Goal: Transaction & Acquisition: Purchase product/service

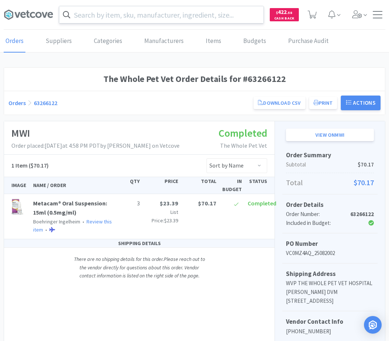
click at [246, 14] on input "text" at bounding box center [161, 14] width 204 height 17
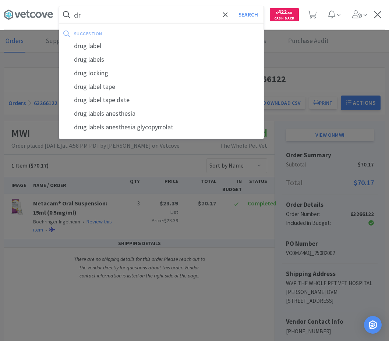
type input "d"
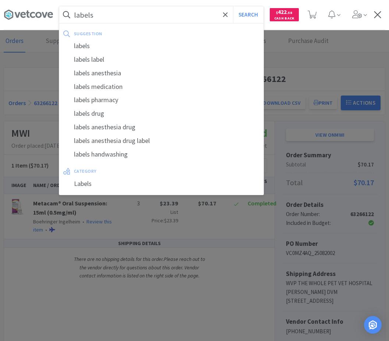
type input "labels"
click at [233, 6] on button "Search" at bounding box center [248, 14] width 31 height 17
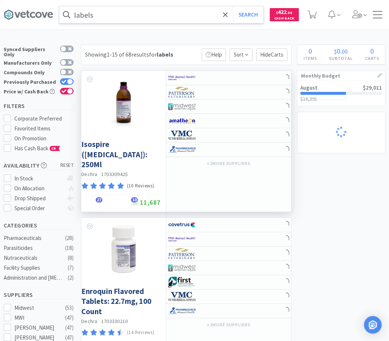
select select "1"
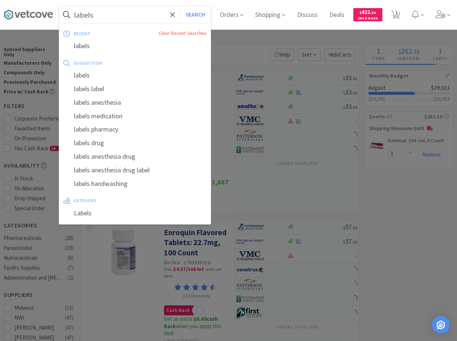
click at [140, 14] on input "labels" at bounding box center [134, 14] width 151 height 17
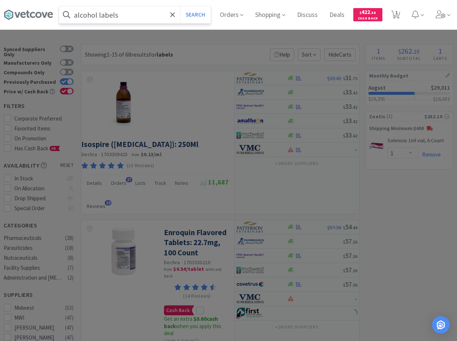
click at [180, 6] on button "Search" at bounding box center [195, 14] width 31 height 17
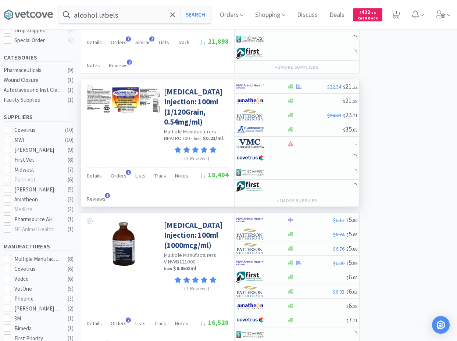
scroll to position [225, 0]
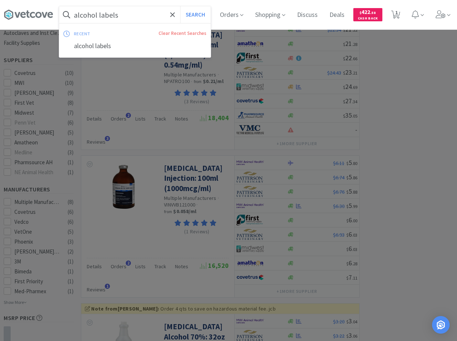
click at [128, 15] on input "alcohol labels" at bounding box center [134, 14] width 151 height 17
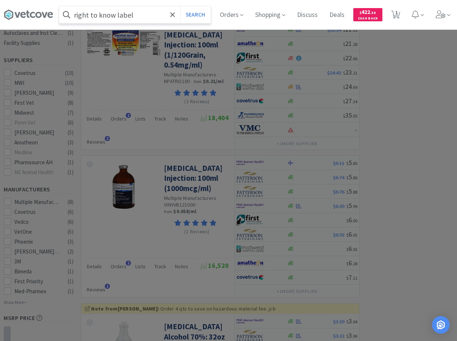
type input "right to know label"
click at [180, 6] on button "Search" at bounding box center [195, 14] width 31 height 17
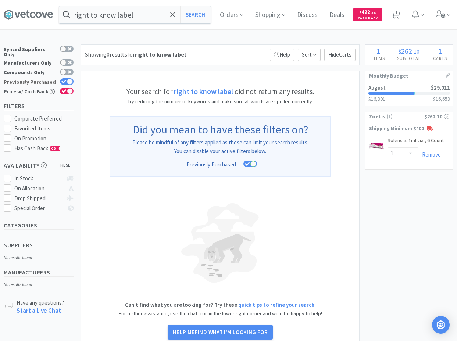
drag, startPoint x: 65, startPoint y: 73, endPoint x: 67, endPoint y: 76, distance: 3.8
click at [65, 77] on div "Previously Purchased" at bounding box center [39, 82] width 70 height 10
click at [68, 79] on label "Previously Purchased" at bounding box center [39, 81] width 70 height 7
click at [74, 86] on input "Previously Purchased" at bounding box center [74, 86] width 0 height 0
checkbox input "false"
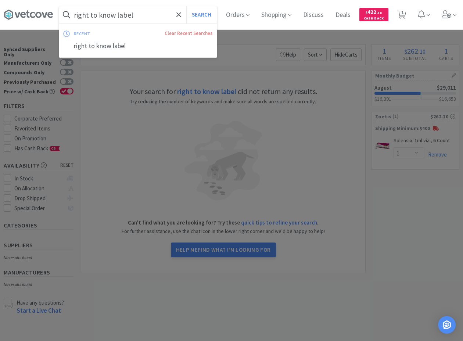
click at [156, 17] on input "right to know label" at bounding box center [138, 14] width 158 height 17
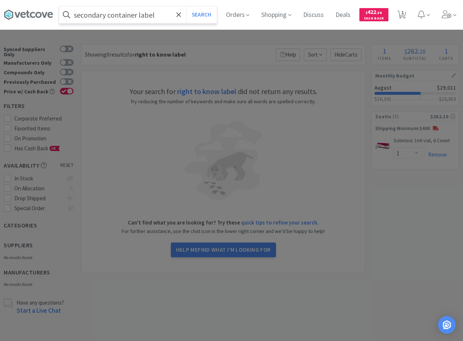
type input "secondary container label"
click at [186, 6] on button "Search" at bounding box center [201, 14] width 31 height 17
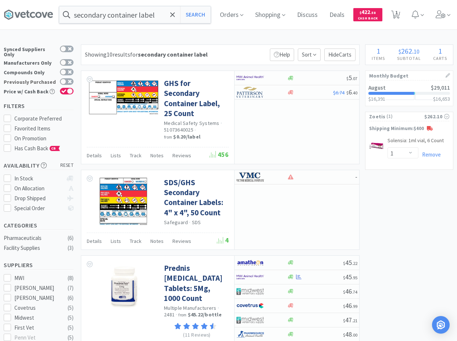
click at [66, 79] on label "Previously Purchased" at bounding box center [39, 81] width 70 height 7
click at [74, 86] on input "Previously Purchased" at bounding box center [74, 86] width 0 height 0
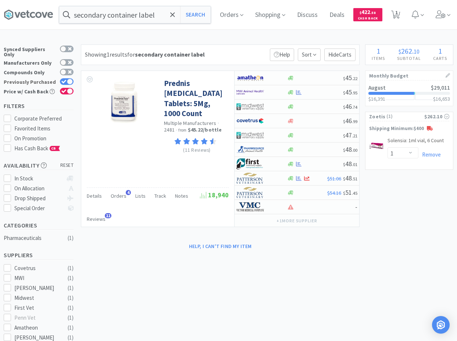
click at [66, 79] on label "Previously Purchased" at bounding box center [39, 81] width 70 height 7
click at [74, 86] on input "Previously Purchased" at bounding box center [74, 86] width 0 height 0
checkbox input "false"
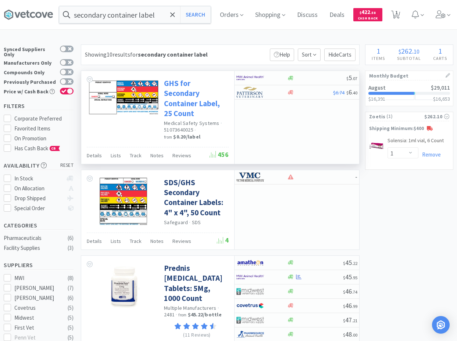
click at [189, 91] on link "GHS for Secondary Container Label, 25 Count" at bounding box center [195, 98] width 63 height 40
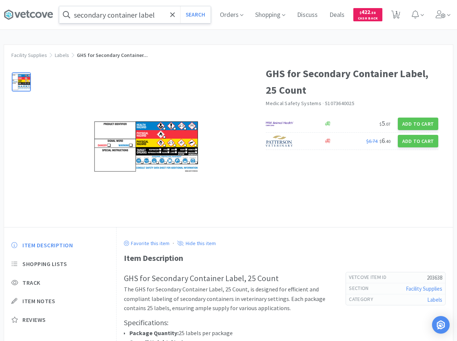
drag, startPoint x: 178, startPoint y: 15, endPoint x: 165, endPoint y: 18, distance: 13.7
click at [175, 15] on icon at bounding box center [172, 14] width 5 height 7
click at [394, 83] on div at bounding box center [228, 170] width 457 height 341
drag, startPoint x: 347, startPoint y: 39, endPoint x: 267, endPoint y: 9, distance: 85.3
click at [334, 38] on div "Orders Shopping Discuss Discuss Deals Deals $ 422 . 58 Cash Back 1 1 Facility S…" at bounding box center [228, 213] width 457 height 427
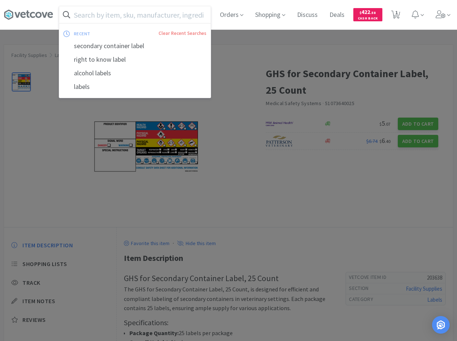
click at [169, 15] on input "text" at bounding box center [134, 14] width 151 height 17
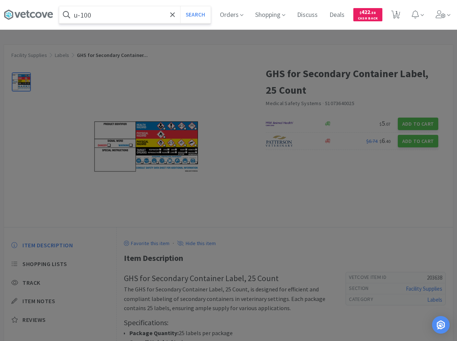
type input "u-100"
click at [180, 6] on button "Search" at bounding box center [195, 14] width 31 height 17
select select "1"
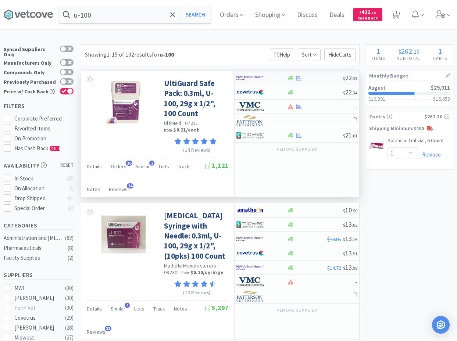
click at [308, 76] on div at bounding box center [315, 78] width 56 height 6
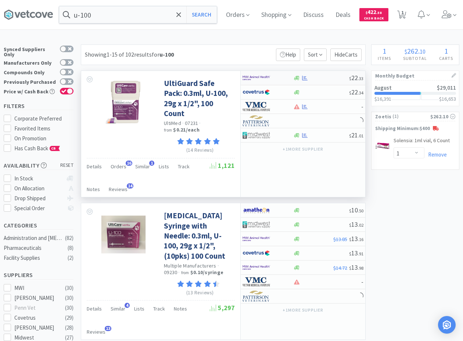
select select "1"
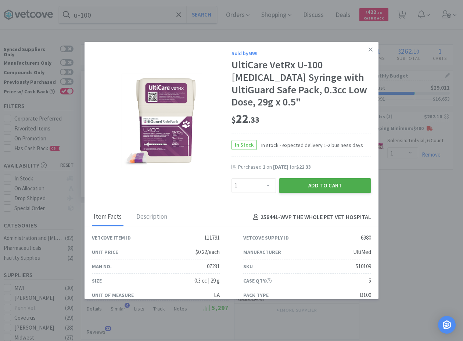
click at [289, 185] on button "Add to Cart" at bounding box center [325, 185] width 92 height 15
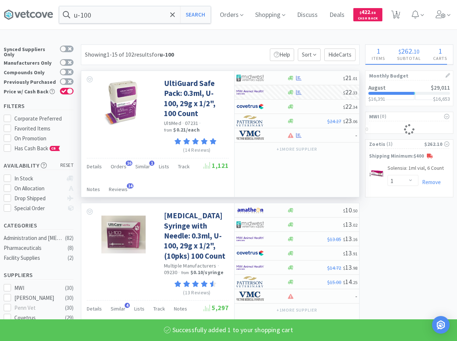
select select "1"
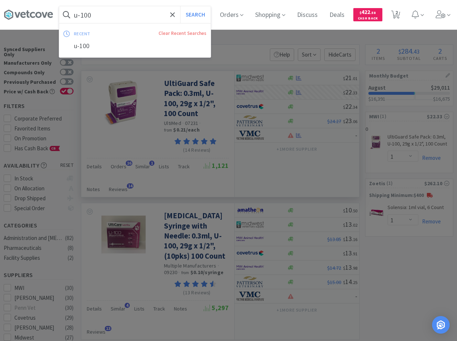
click at [108, 14] on input "u-100" at bounding box center [134, 14] width 151 height 17
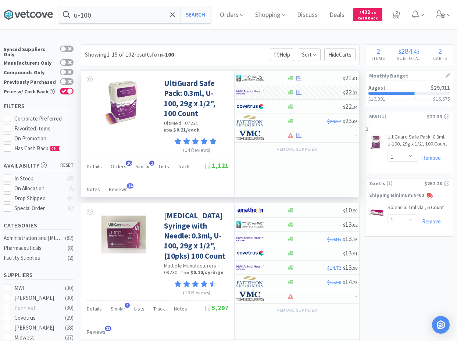
click at [51, 16] on icon at bounding box center [28, 14] width 49 height 11
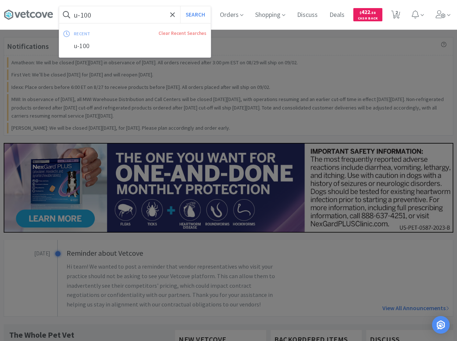
click at [122, 13] on input "u-100" at bounding box center [134, 14] width 151 height 17
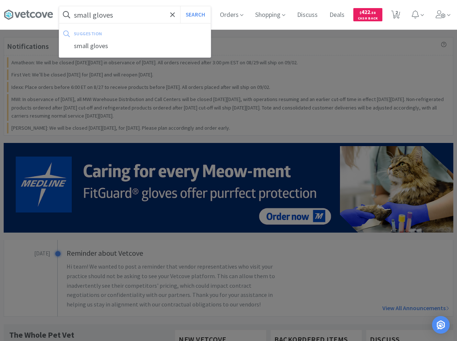
type input "small gloves"
click at [180, 6] on button "Search" at bounding box center [195, 14] width 31 height 17
select select "1"
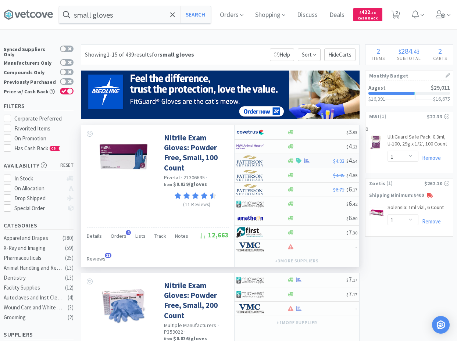
click at [314, 162] on div at bounding box center [310, 161] width 46 height 6
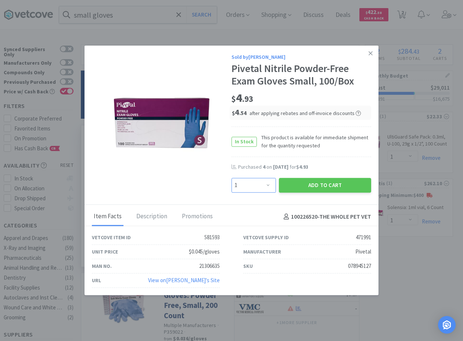
click at [232, 178] on select "Enter Quantity 1 2 3 4 5 6 7 8 9 10 11 12 13 14 15 16 17 18 19 20 Enter Quantity" at bounding box center [254, 185] width 44 height 15
select select "4"
click option "4" at bounding box center [0, 0] width 0 height 0
click at [320, 188] on button "Add to Cart" at bounding box center [325, 185] width 92 height 15
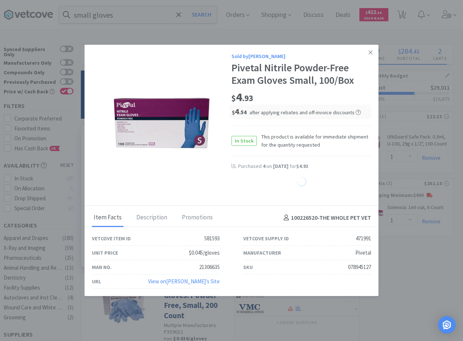
select select "4"
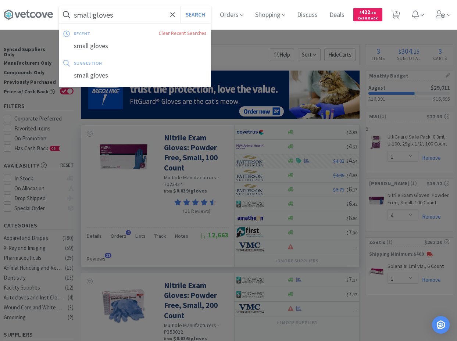
click at [117, 13] on input "small gloves" at bounding box center [134, 14] width 151 height 17
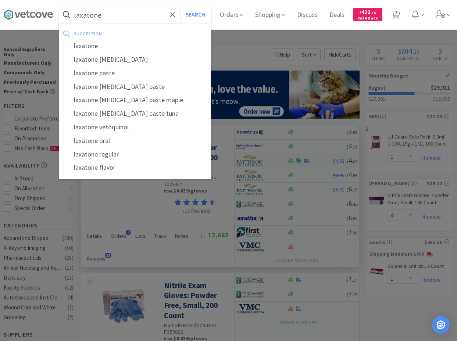
type input "laxatone"
click at [180, 6] on button "Search" at bounding box center [195, 14] width 31 height 17
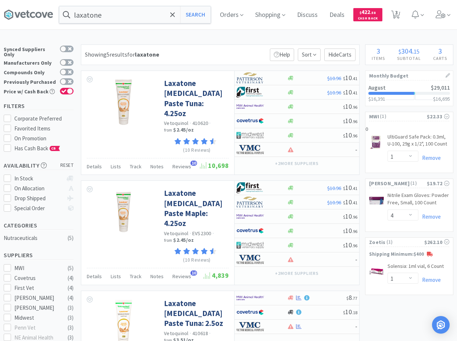
click at [249, 48] on div "Showing 5 results for laxatone Filters Help Sort Hide Carts" at bounding box center [220, 54] width 279 height 21
click at [247, 51] on div "Showing 5 results for laxatone Filters Help Sort Hide Carts" at bounding box center [220, 54] width 279 height 21
click at [258, 78] on img at bounding box center [250, 77] width 28 height 11
select select "1"
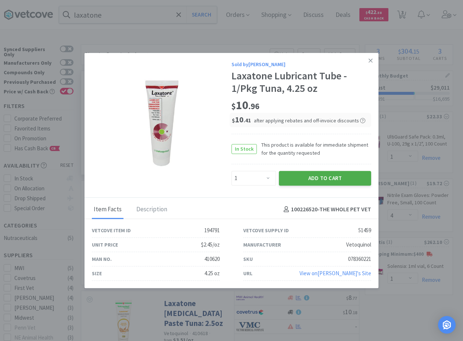
click at [324, 181] on button "Add to Cart" at bounding box center [325, 178] width 92 height 15
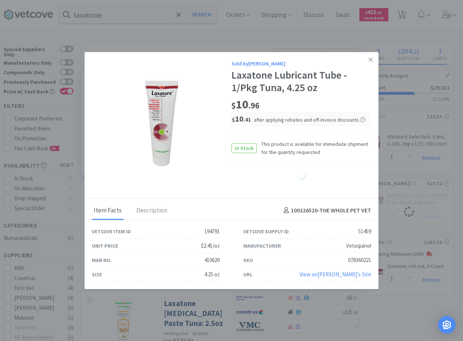
select select "1"
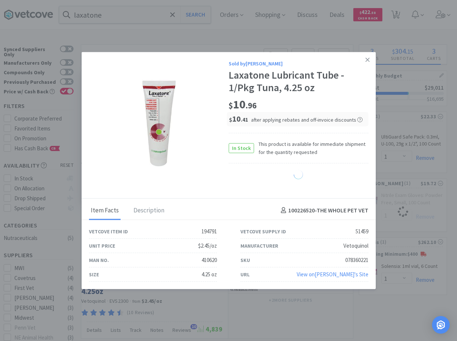
select select "4"
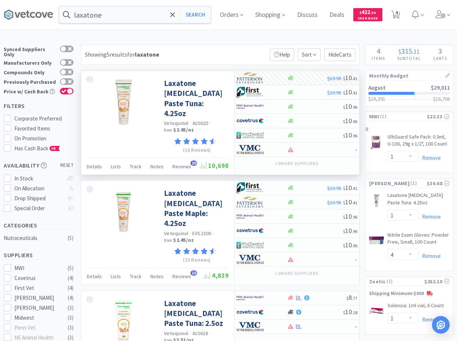
click at [242, 44] on div "laxatone Search Orders Shopping Discuss Discuss Deals Deals $ 422 . 58 Cash Bac…" at bounding box center [228, 345] width 457 height 690
click at [154, 15] on input "laxatone" at bounding box center [134, 14] width 151 height 17
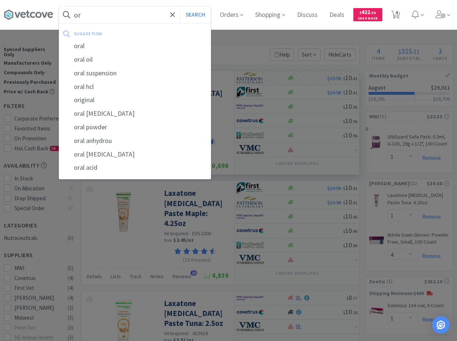
type input "o"
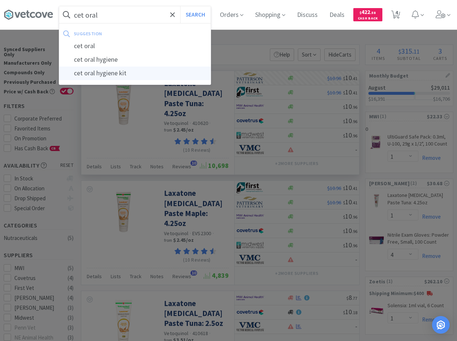
click at [121, 69] on div "cet oral hygiene kit" at bounding box center [134, 74] width 151 height 14
type input "cet oral hygiene kit"
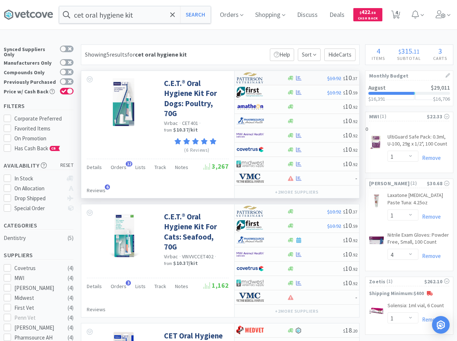
click at [308, 80] on div at bounding box center [307, 78] width 40 height 6
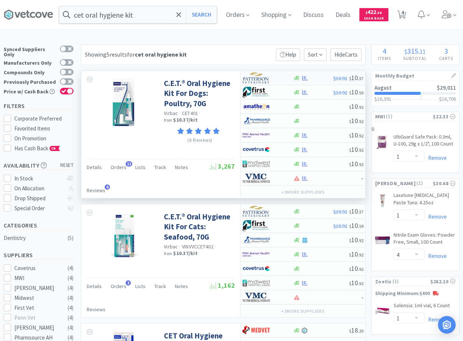
select select "1"
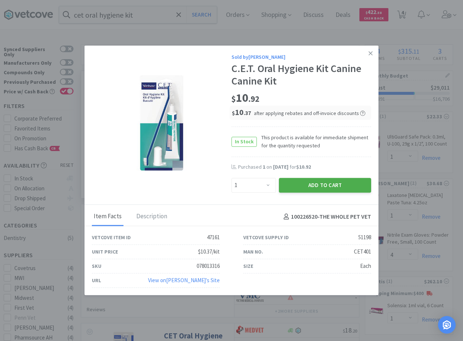
click at [319, 186] on button "Add to Cart" at bounding box center [325, 185] width 92 height 15
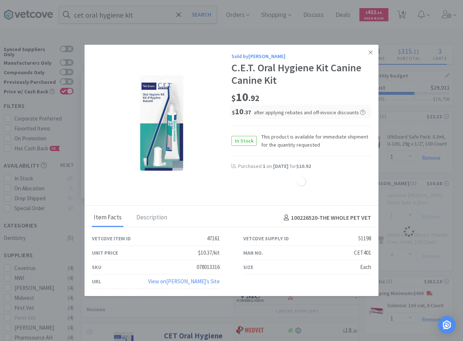
select select "1"
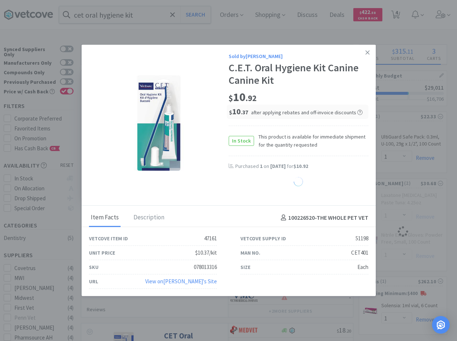
select select "4"
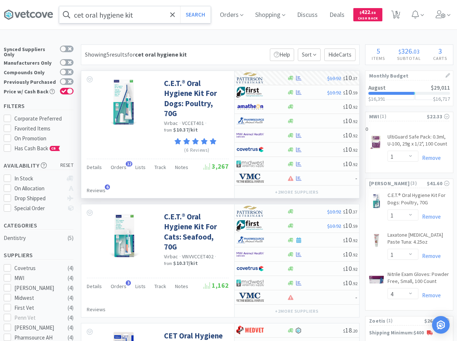
click at [131, 15] on input "cet oral hygiene kit" at bounding box center [134, 14] width 151 height 17
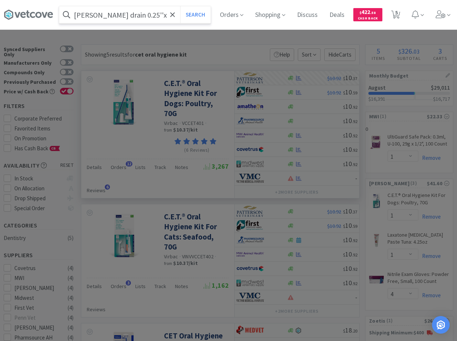
type input "[PERSON_NAME] drain 0.25''x12''"
click at [180, 6] on button "Search" at bounding box center [195, 14] width 31 height 17
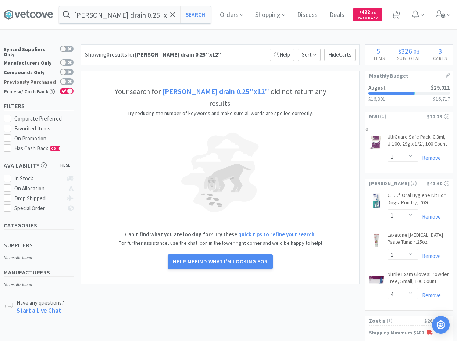
click at [65, 78] on label "Previously Purchased" at bounding box center [39, 81] width 70 height 7
click at [74, 86] on input "Previously Purchased" at bounding box center [74, 86] width 0 height 0
checkbox input "true"
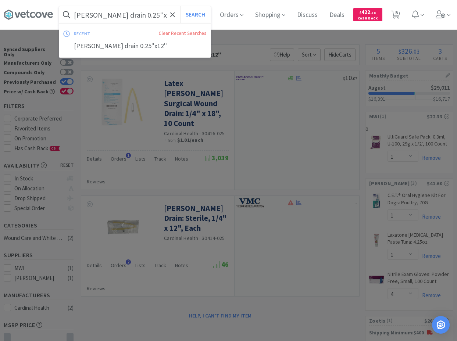
drag, startPoint x: 156, startPoint y: 17, endPoint x: 199, endPoint y: 19, distance: 43.8
click at [199, 19] on input "[PERSON_NAME] drain 0.25''x12''" at bounding box center [134, 14] width 151 height 17
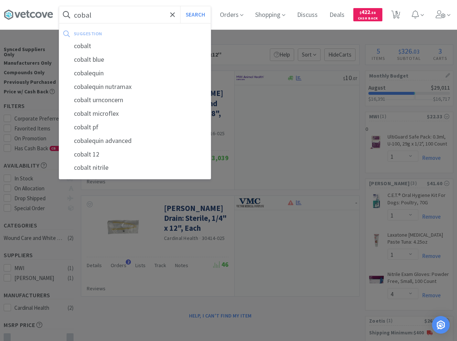
drag, startPoint x: 119, startPoint y: 78, endPoint x: 5, endPoint y: 111, distance: 118.8
click at [118, 78] on div "cobalequin" at bounding box center [134, 74] width 151 height 14
type input "cobalequin"
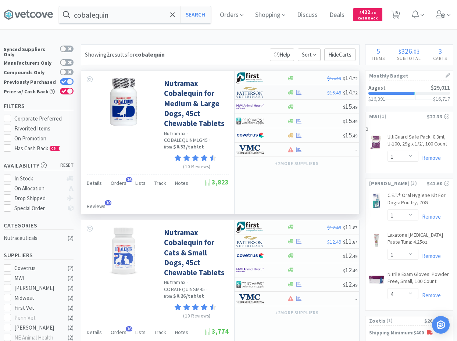
click at [317, 93] on div at bounding box center [307, 93] width 40 height 6
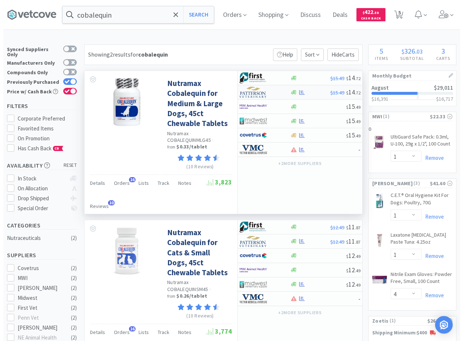
select select "1"
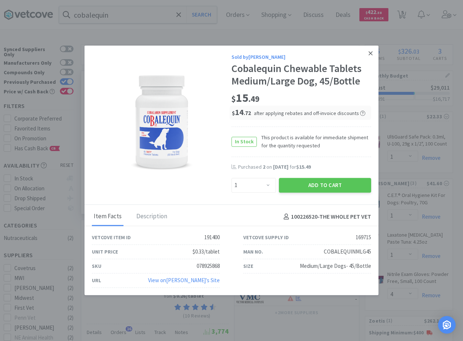
click at [368, 54] on link at bounding box center [370, 54] width 13 height 16
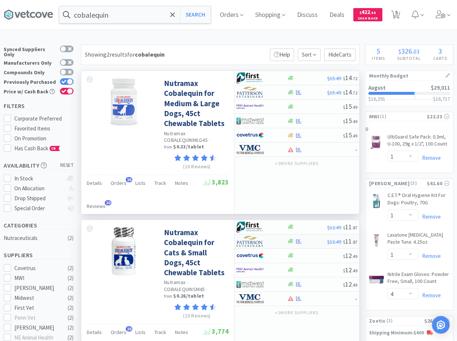
click at [311, 242] on div at bounding box center [307, 242] width 40 height 6
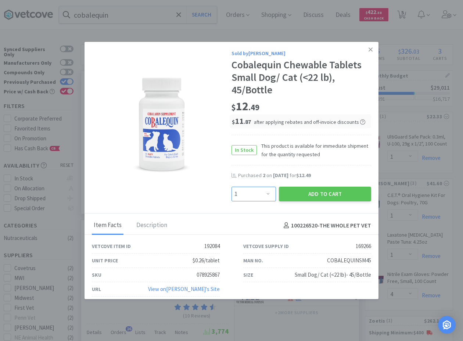
click at [232, 187] on select "Enter Quantity 1 2 3 4 5 6 7 8 9 10 11 12 13 14 15 16 17 18 19 20 Enter Quantity" at bounding box center [254, 194] width 44 height 15
select select "2"
click option "2" at bounding box center [0, 0] width 0 height 0
click at [313, 194] on button "Add to Cart" at bounding box center [325, 194] width 92 height 15
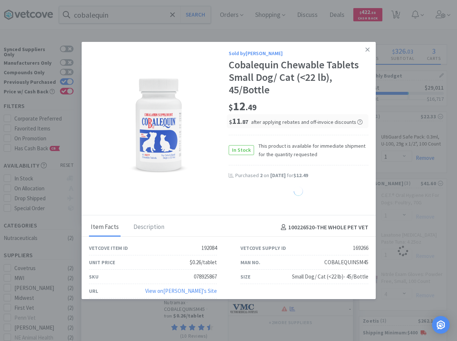
select select "2"
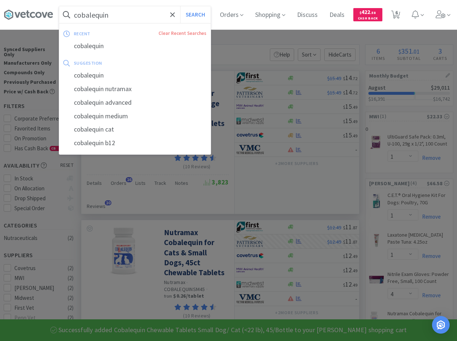
click at [119, 16] on input "cobalequin" at bounding box center [134, 14] width 151 height 17
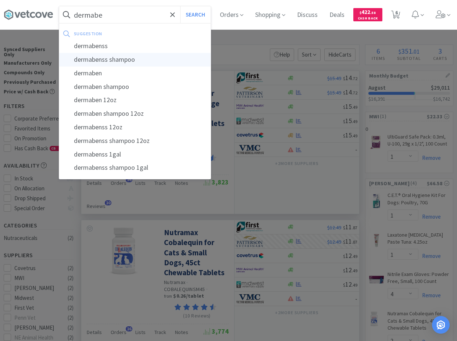
click at [141, 57] on div "dermabenss shampoo" at bounding box center [134, 60] width 151 height 14
type input "dermabenss shampoo"
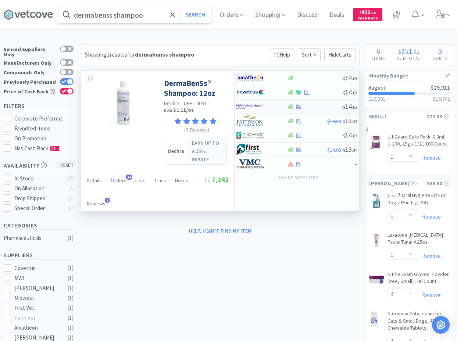
click at [308, 108] on div at bounding box center [315, 107] width 56 height 6
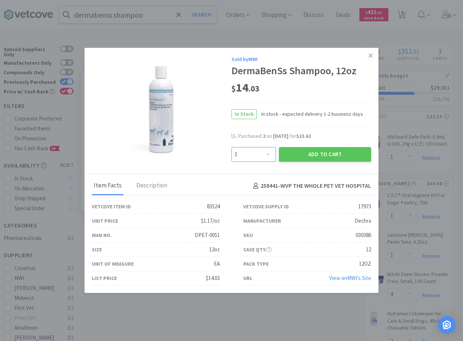
click at [232, 147] on select "Enter Quantity 1 2 3 4 5 6 7 8 9 10 11 12 13 14 15 16 17 18 19 20 Enter Quantity" at bounding box center [254, 154] width 44 height 15
select select "4"
click option "4" at bounding box center [0, 0] width 0 height 0
click at [310, 154] on button "Add to Cart" at bounding box center [325, 154] width 92 height 15
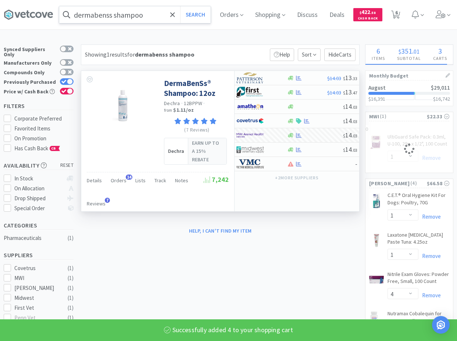
select select "4"
select select "1"
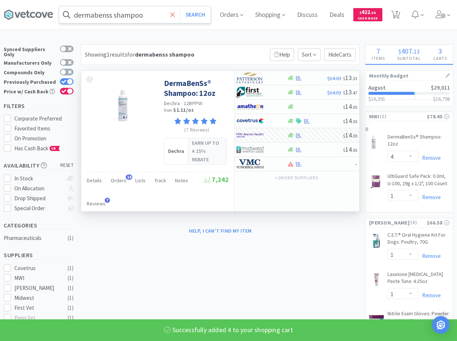
click at [175, 13] on icon at bounding box center [172, 14] width 5 height 7
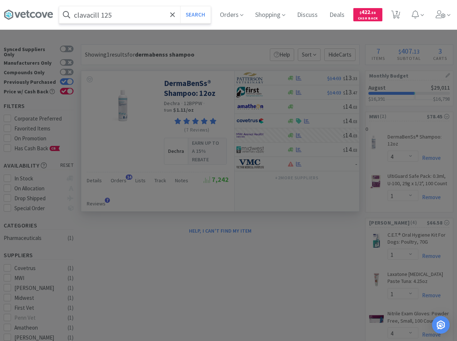
type input "clavacill 125"
click at [180, 6] on button "Search" at bounding box center [195, 14] width 31 height 17
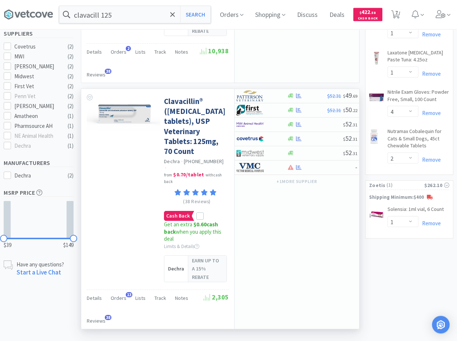
scroll to position [225, 0]
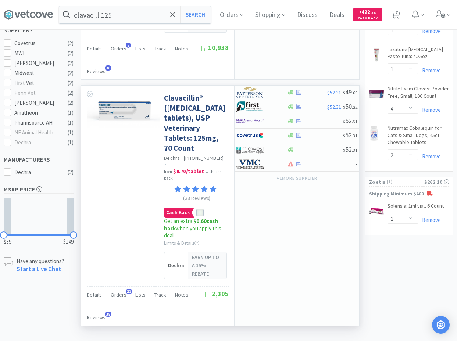
click at [200, 216] on icon at bounding box center [199, 213] width 5 height 5
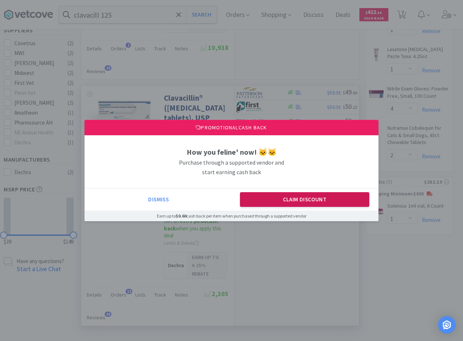
click at [280, 199] on button "Claim Discount" at bounding box center [305, 199] width 130 height 15
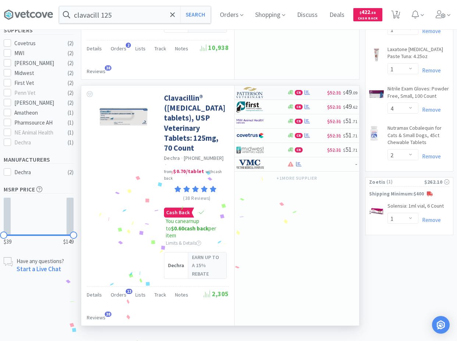
click at [317, 95] on div "CB" at bounding box center [307, 93] width 40 height 6
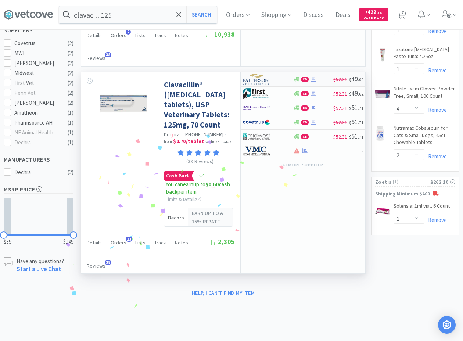
select select "1"
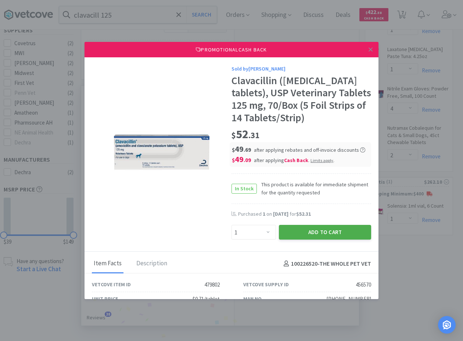
click at [304, 240] on button "Add to Cart" at bounding box center [325, 232] width 92 height 15
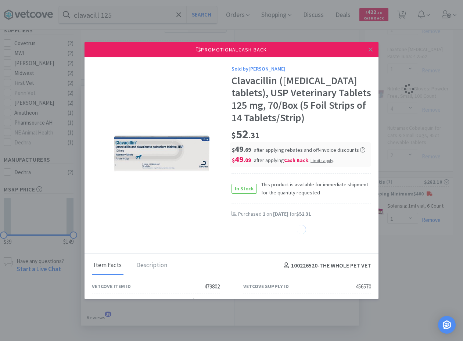
select select "1"
select select "4"
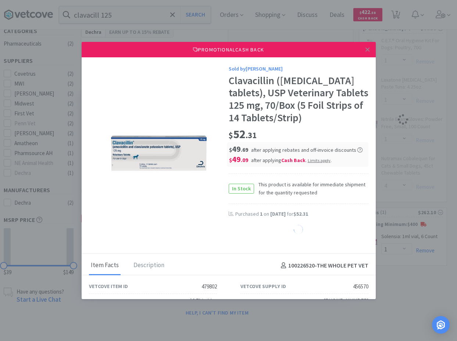
select select "2"
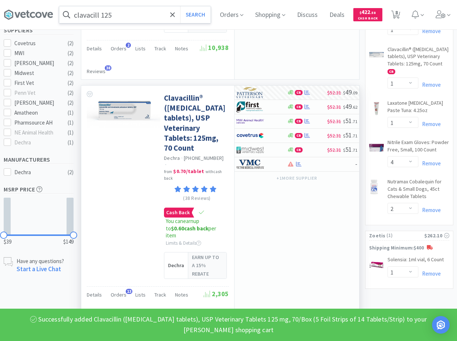
click at [124, 15] on input "clavacill 125" at bounding box center [134, 14] width 151 height 17
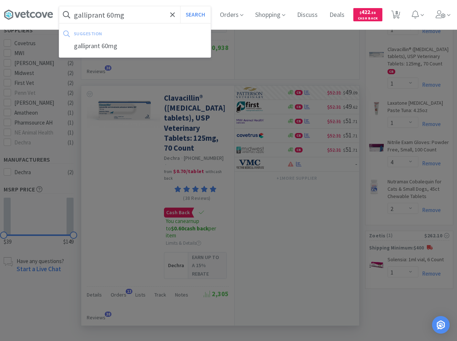
type input "galliprant 60mg"
click at [180, 6] on button "Search" at bounding box center [195, 14] width 31 height 17
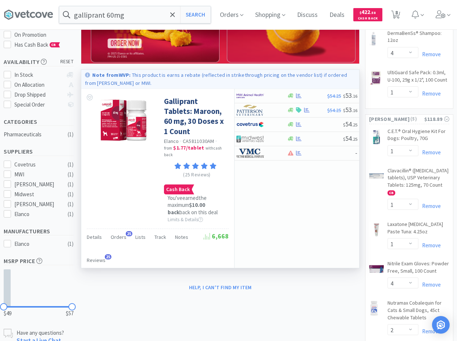
scroll to position [113, 0]
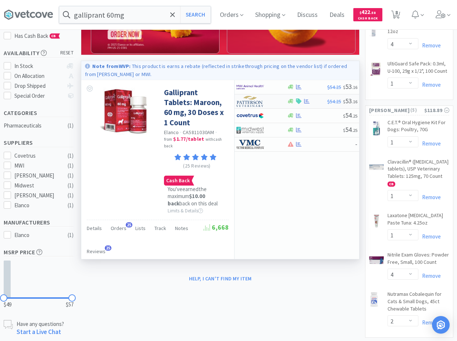
click at [322, 103] on div at bounding box center [307, 102] width 40 height 6
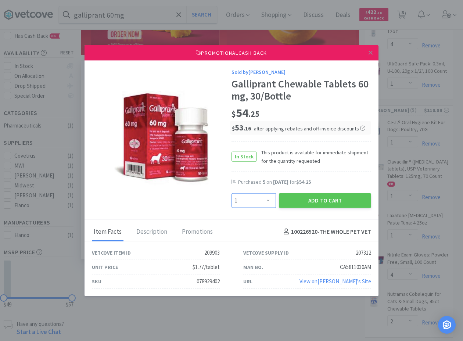
click at [232, 193] on select "Enter Quantity 1 2 3 4 5 6 7 8 9 10 11 12 13 14 15 16 17 18 19 20 Enter Quantity" at bounding box center [254, 200] width 44 height 15
select select "4"
click option "4" at bounding box center [0, 0] width 0 height 0
click at [303, 200] on button "Add to Cart" at bounding box center [325, 200] width 92 height 15
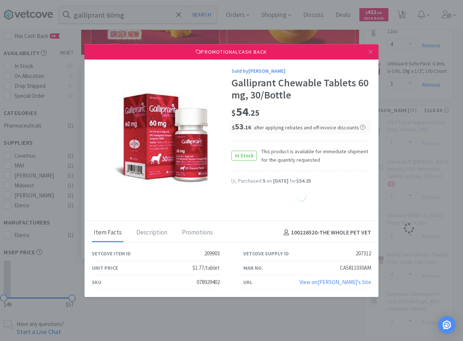
select select "2"
select select "1"
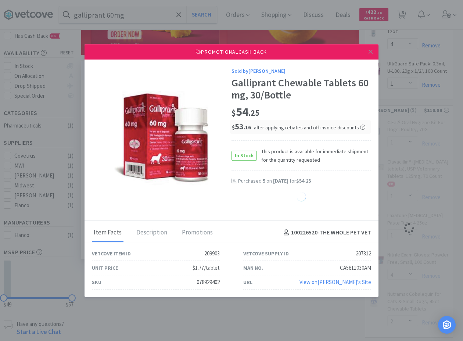
select select "1"
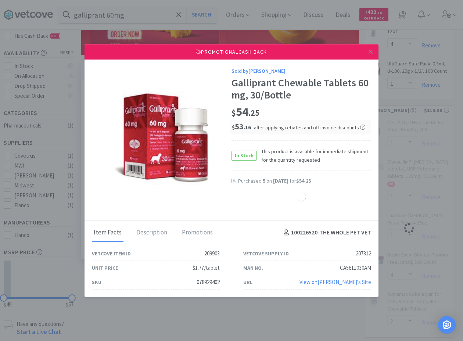
select select "1"
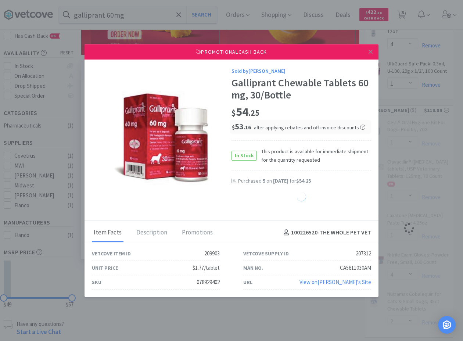
select select "1"
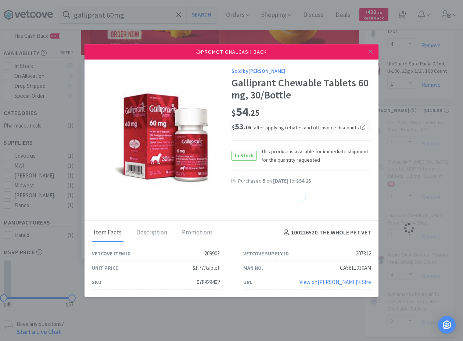
select select "1"
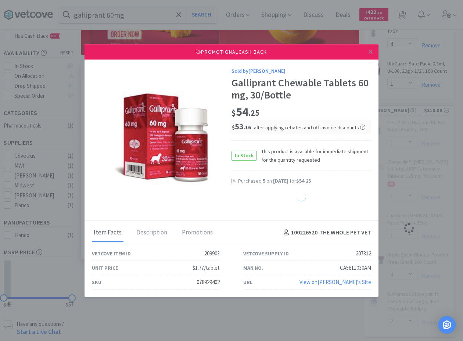
select select "1"
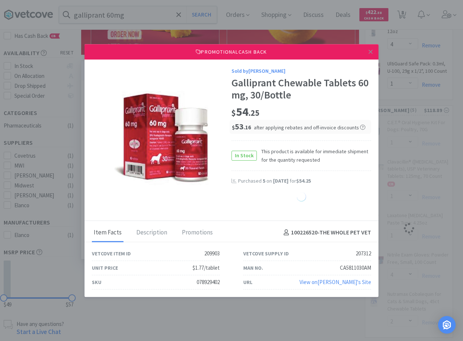
select select "1"
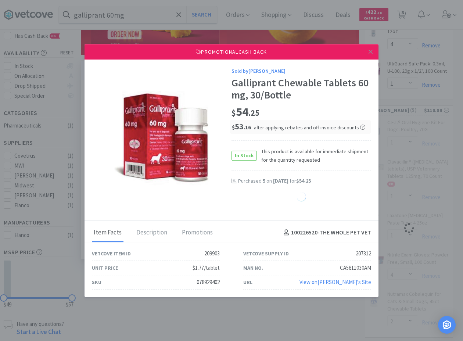
select select "1"
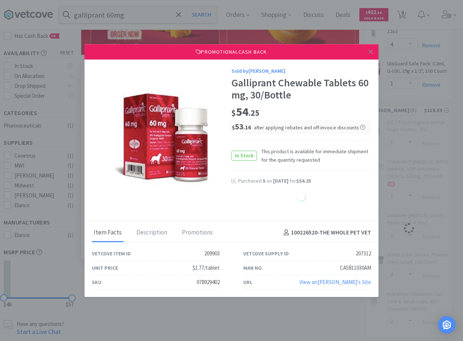
select select "1"
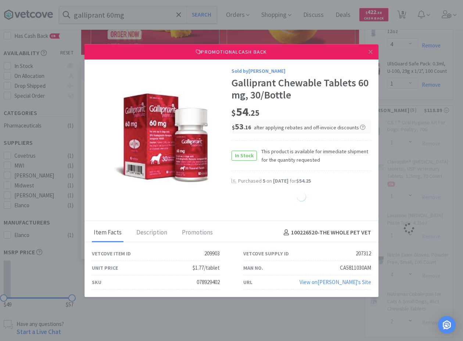
select select "1"
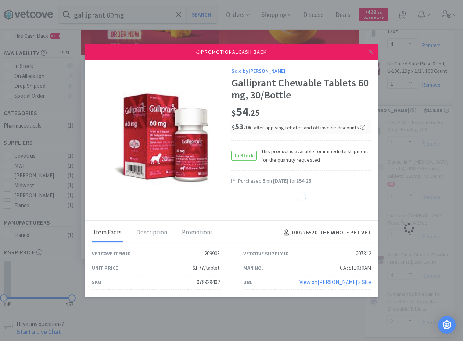
select select "1"
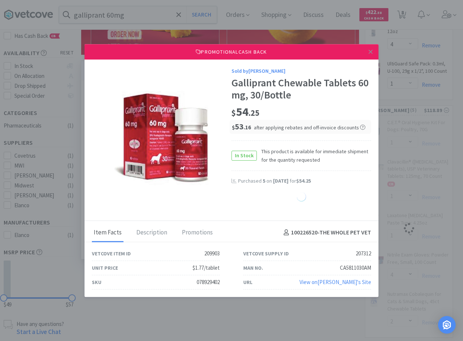
select select "1"
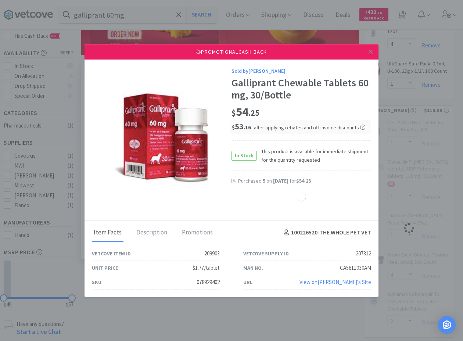
select select "1"
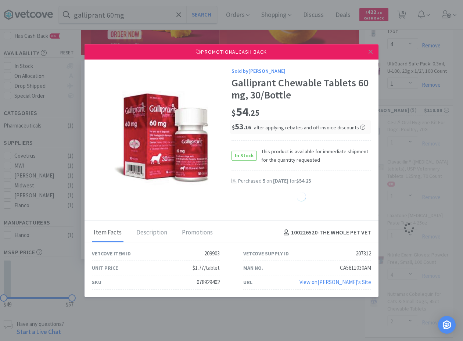
select select "1"
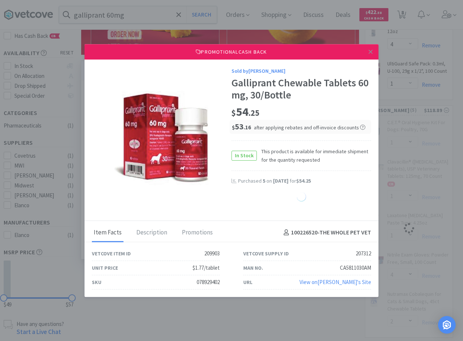
select select "1"
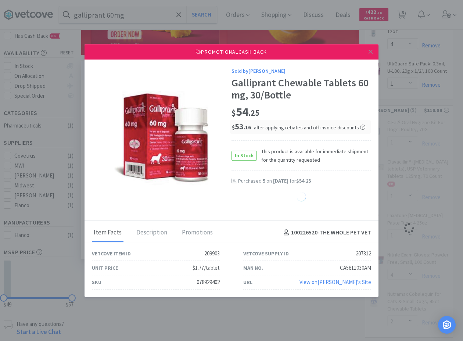
select select "1"
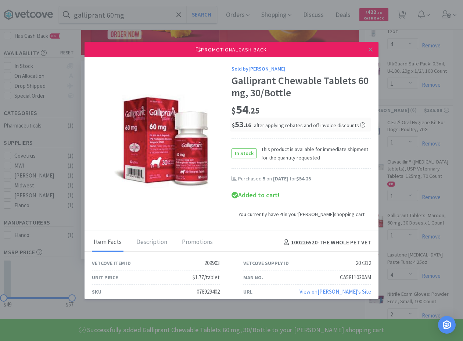
select select "4"
select select "1"
select select "4"
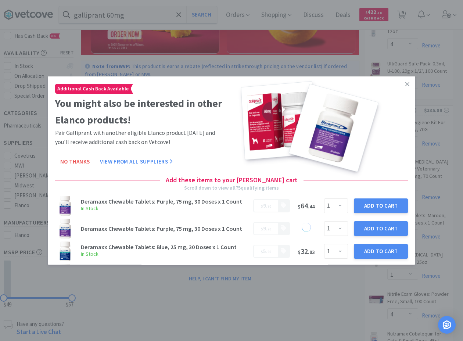
click at [406, 84] on icon at bounding box center [408, 84] width 4 height 7
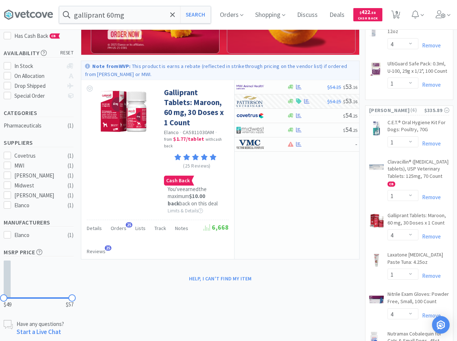
click at [320, 299] on div "× Filter Results Synced Suppliers Only Manufacturers Only Compounds Only Previo…" at bounding box center [229, 189] width 450 height 514
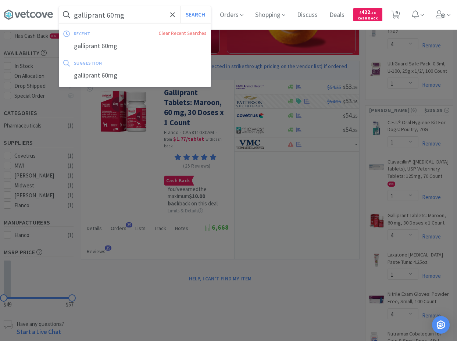
click at [153, 14] on input "galliprant 60mg" at bounding box center [134, 14] width 151 height 17
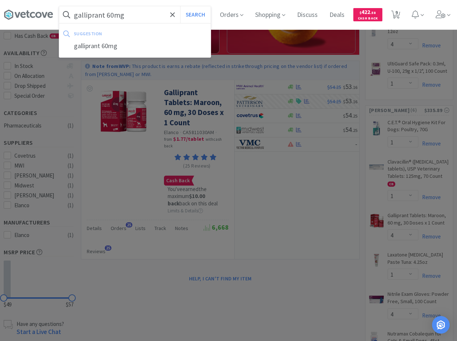
type input "t"
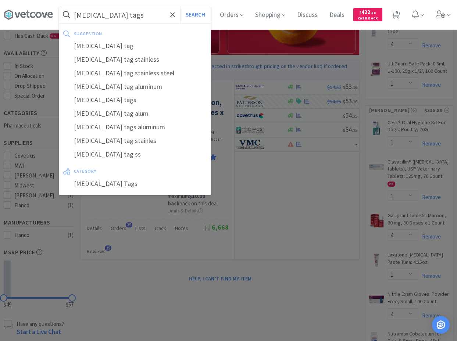
type input "[MEDICAL_DATA] tags"
click at [180, 6] on button "Search" at bounding box center [195, 14] width 31 height 17
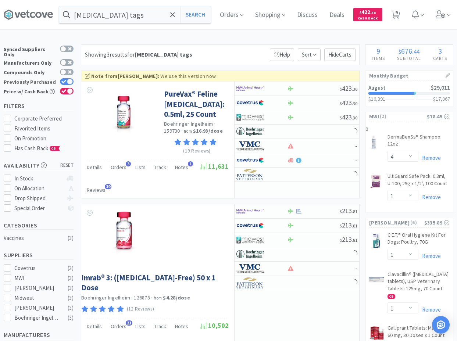
click at [64, 81] on label "Previously Purchased" at bounding box center [39, 81] width 70 height 7
click at [74, 86] on input "Previously Purchased" at bounding box center [74, 86] width 0 height 0
checkbox input "false"
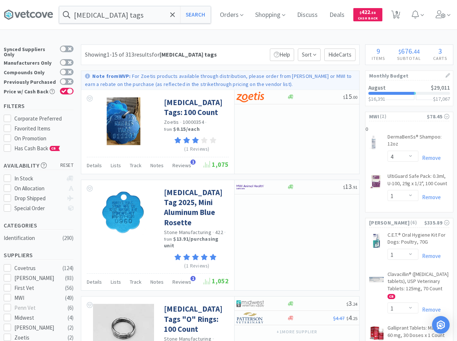
drag, startPoint x: 28, startPoint y: 41, endPoint x: 18, endPoint y: 1, distance: 41.5
click at [249, 45] on div "Showing 1-15 of 313 results for [MEDICAL_DATA] tags Filters Help Sort Hide Carts" at bounding box center [220, 54] width 279 height 21
